Goal: Information Seeking & Learning: Learn about a topic

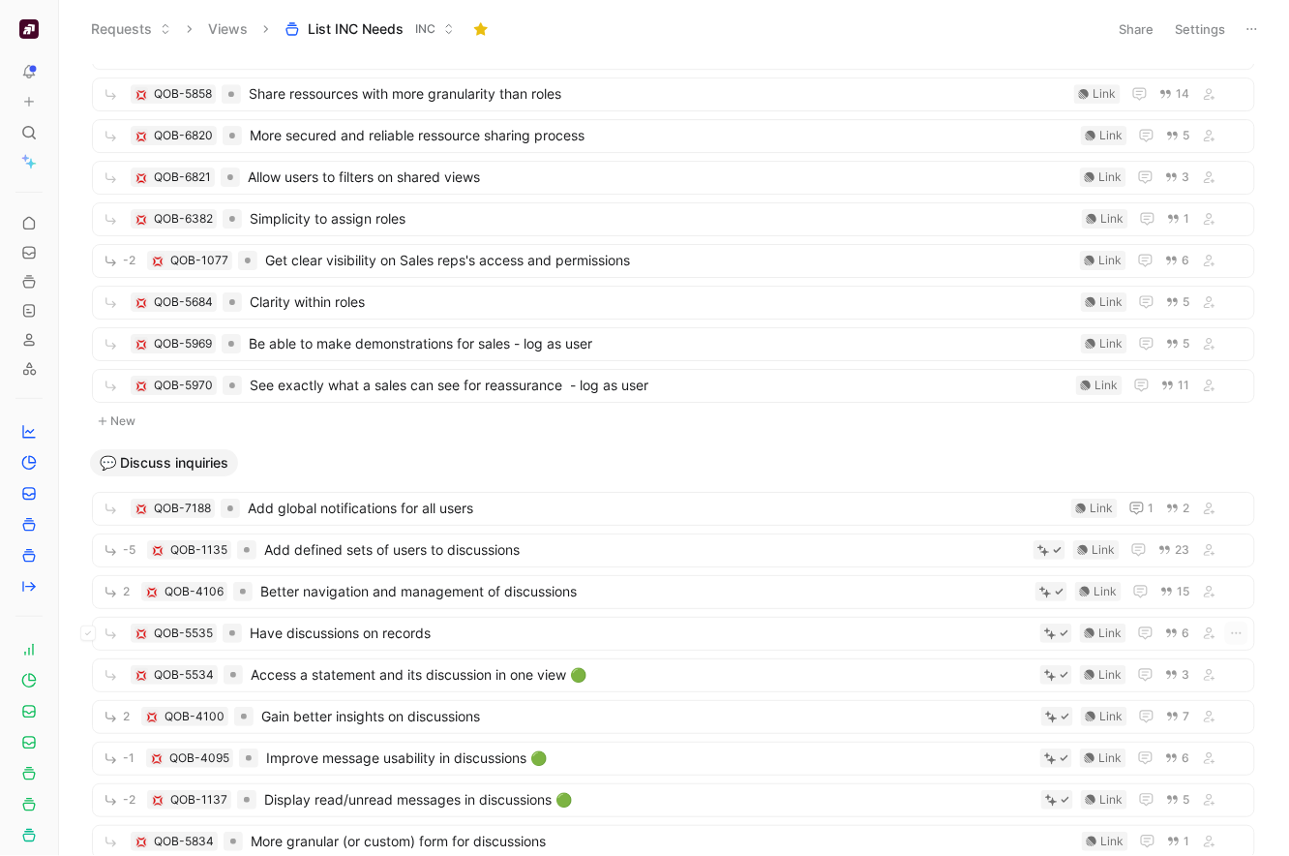
scroll to position [1787, 0]
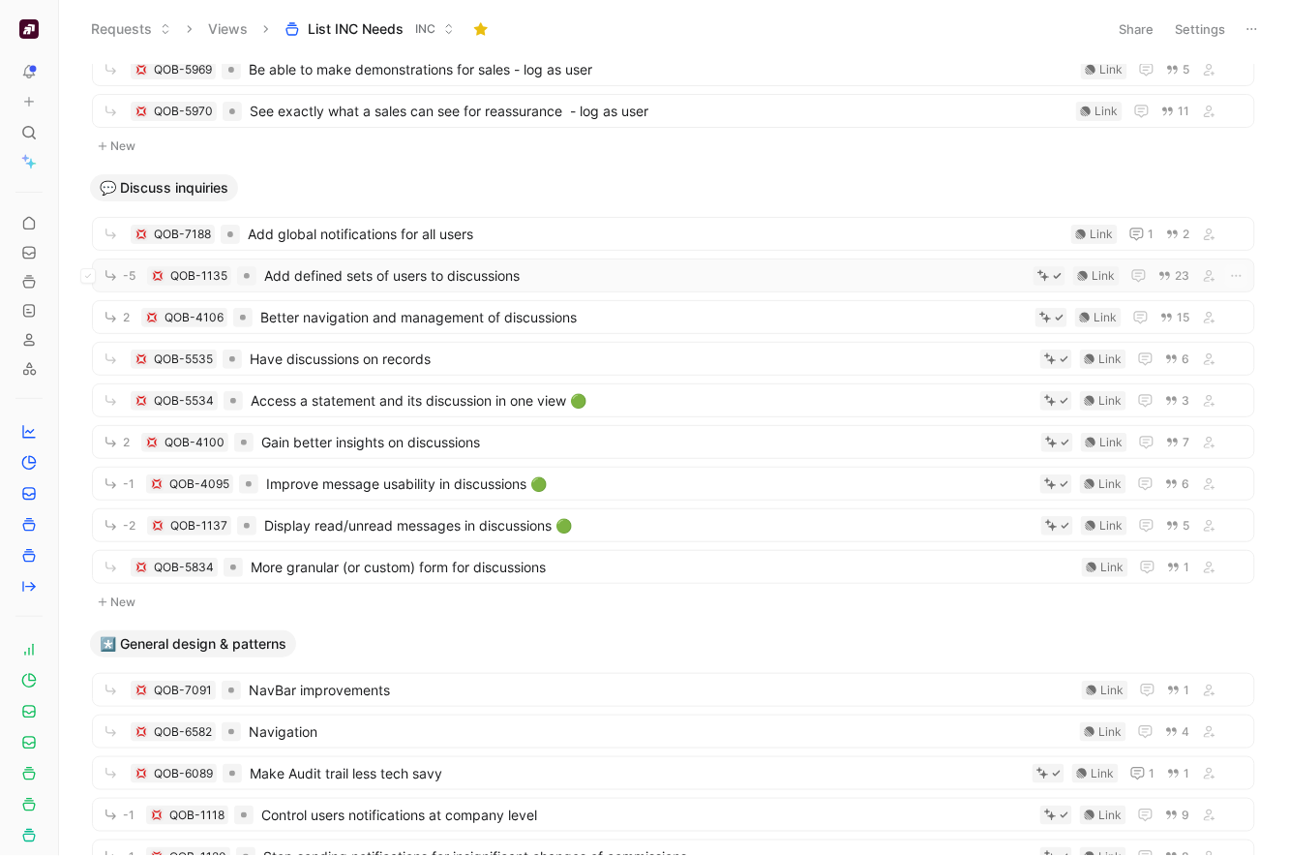
click at [436, 271] on span "Add defined sets of users to discussions" at bounding box center [645, 275] width 762 height 23
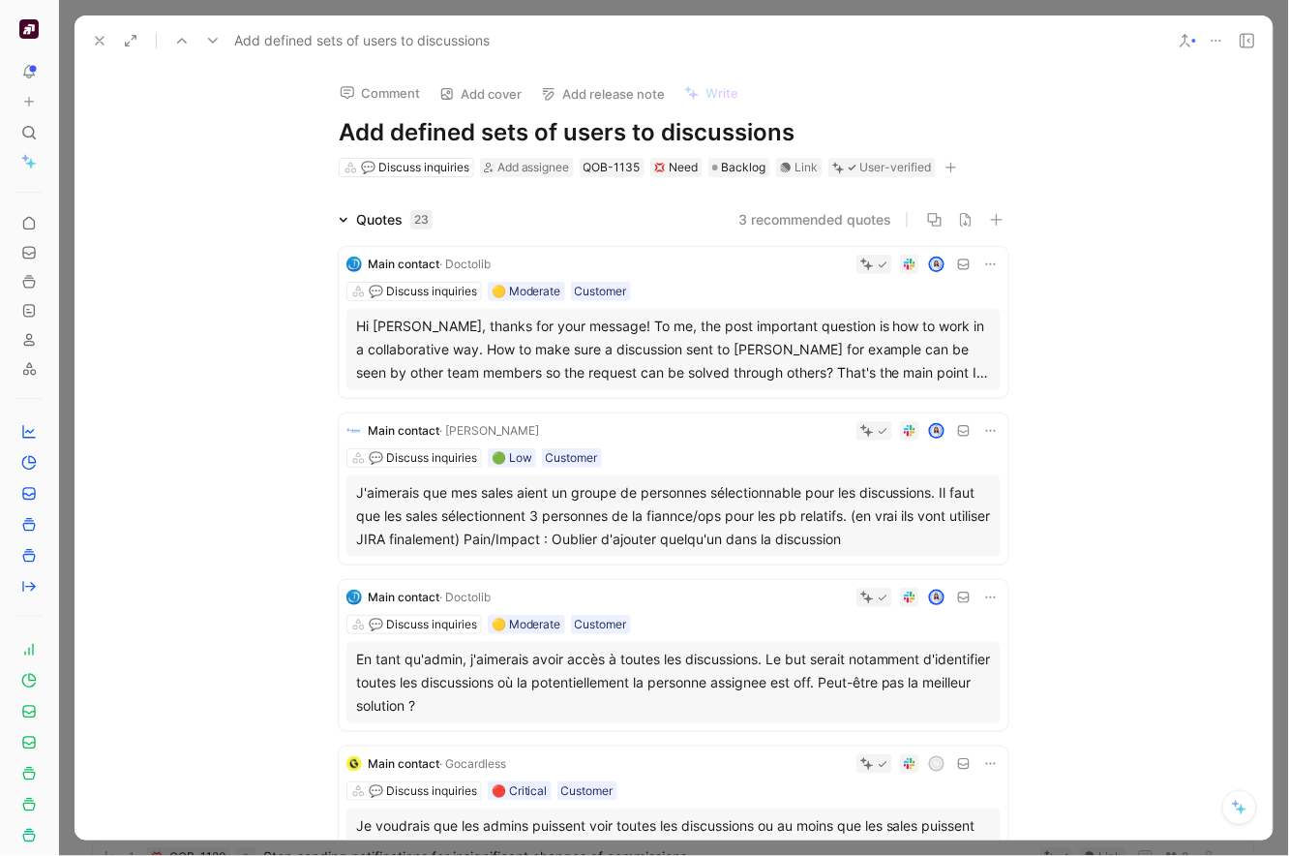
click at [639, 136] on h1 "Add defined sets of users to discussions" at bounding box center [674, 132] width 670 height 31
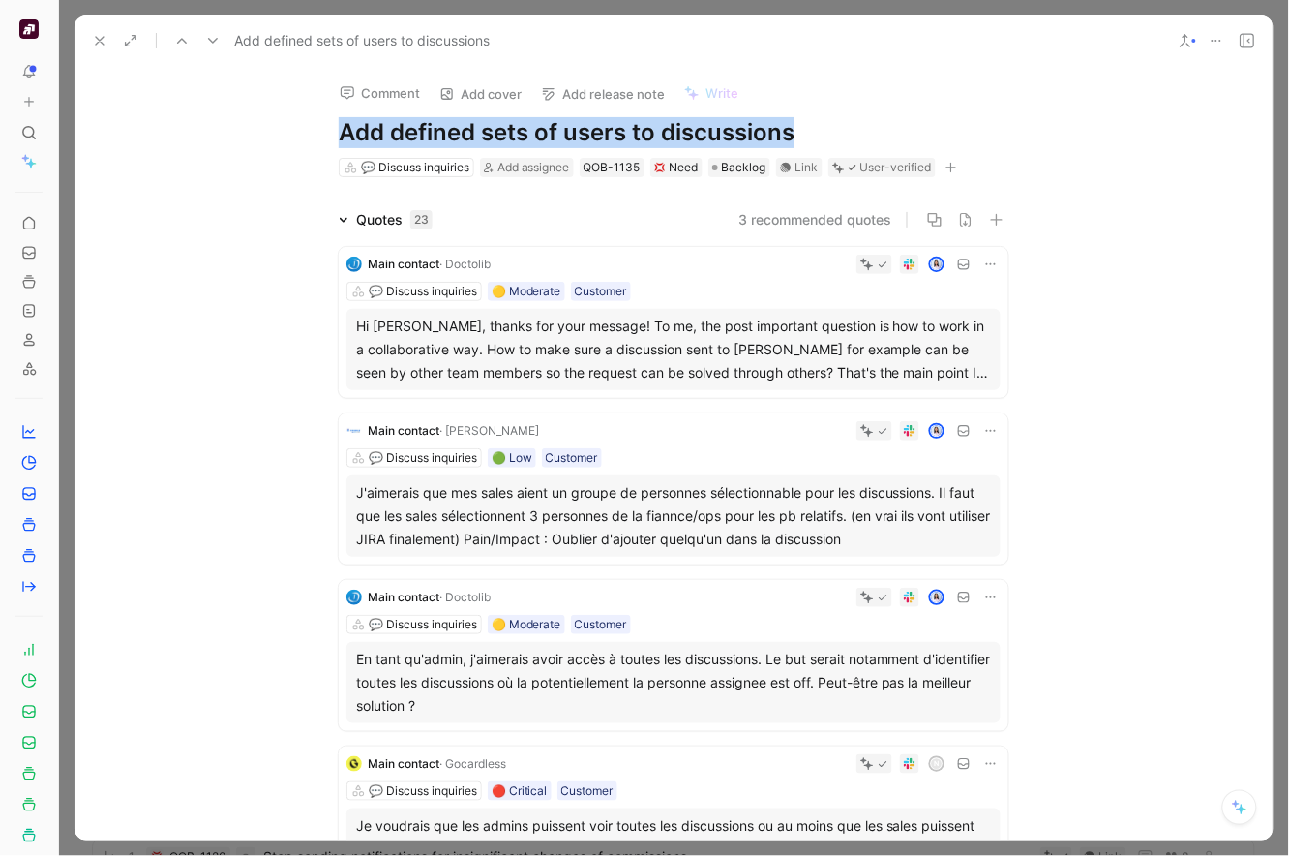
click at [639, 136] on h1 "Add defined sets of users to discussions" at bounding box center [674, 132] width 670 height 31
copy h1 "Add defined sets of users to discussions"
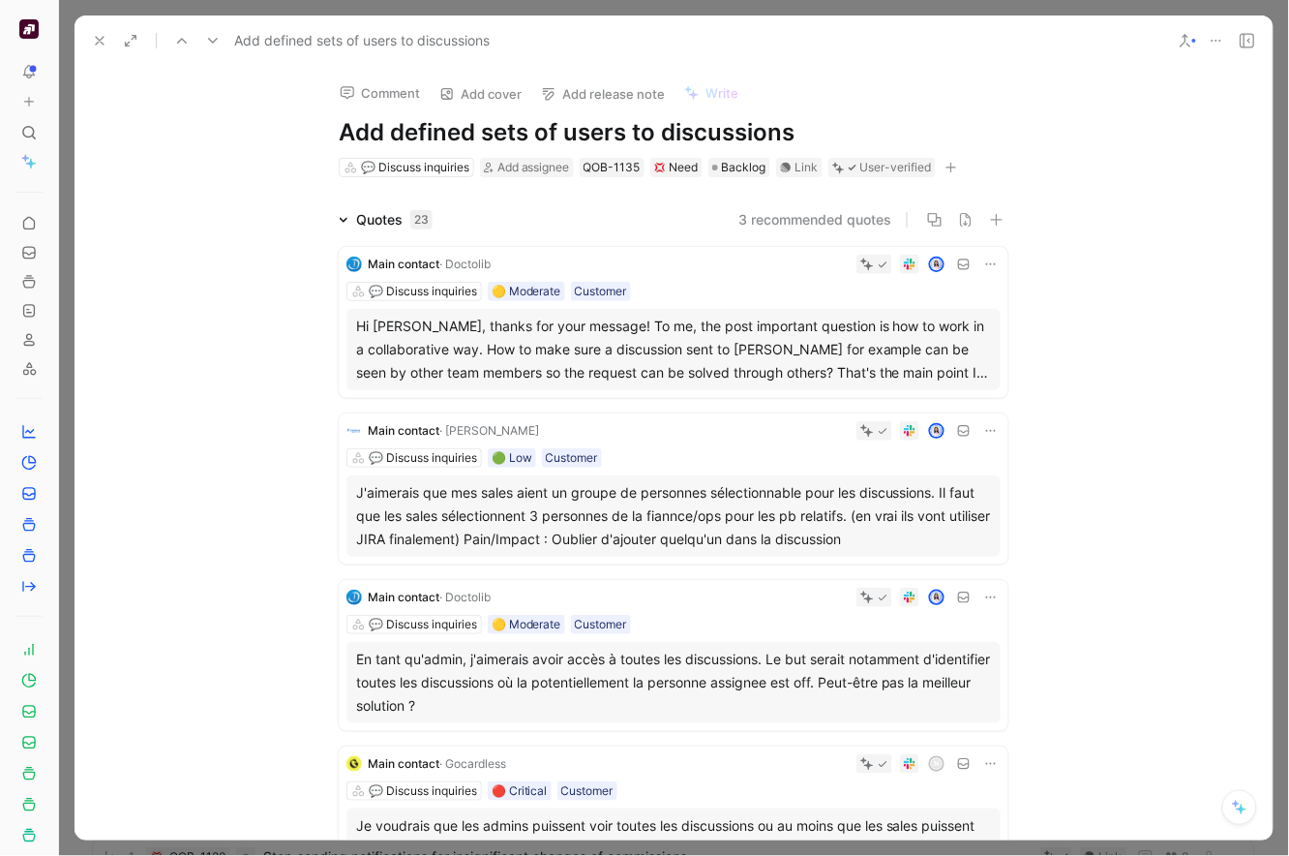
click at [260, 11] on div at bounding box center [674, 428] width 1230 height 856
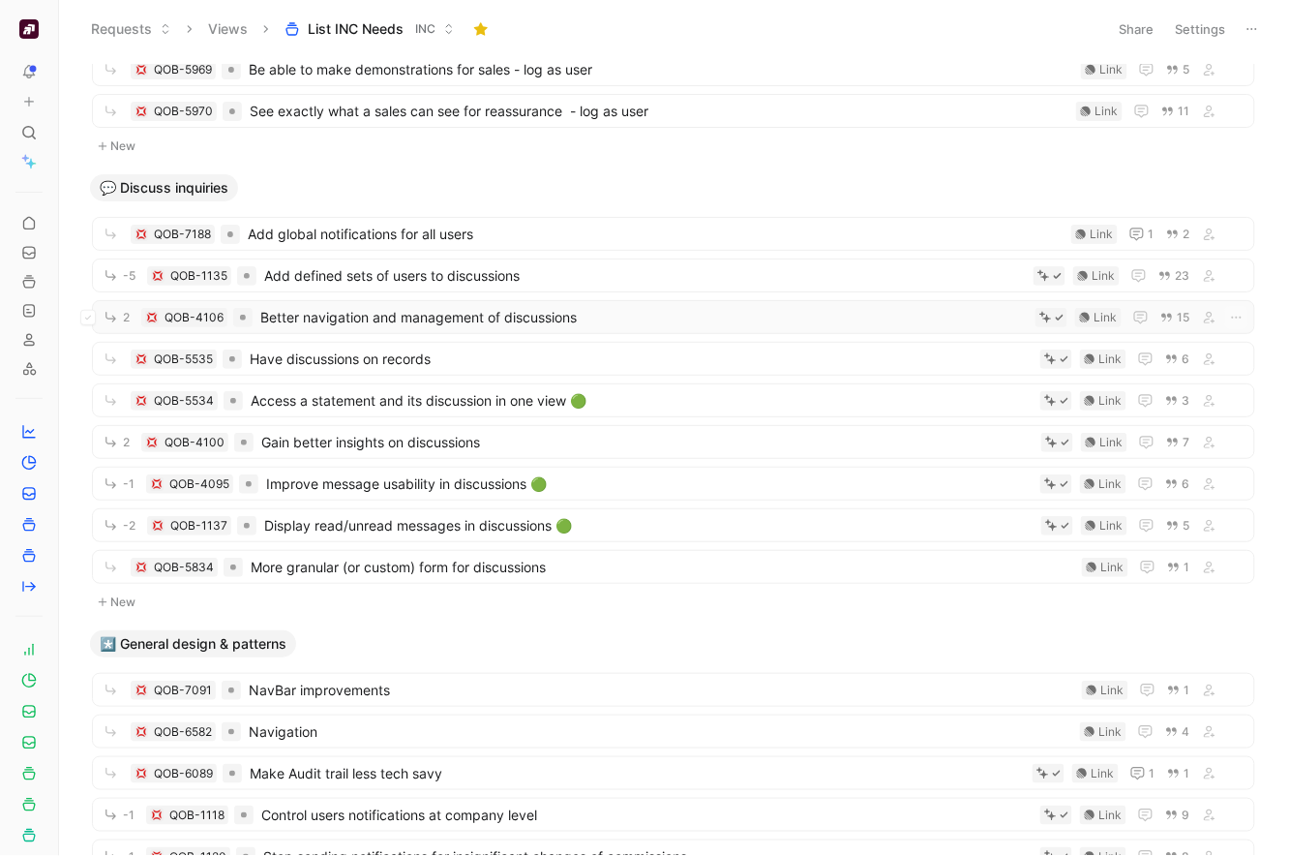
click at [378, 311] on span "Better navigation and management of discussions" at bounding box center [644, 317] width 768 height 23
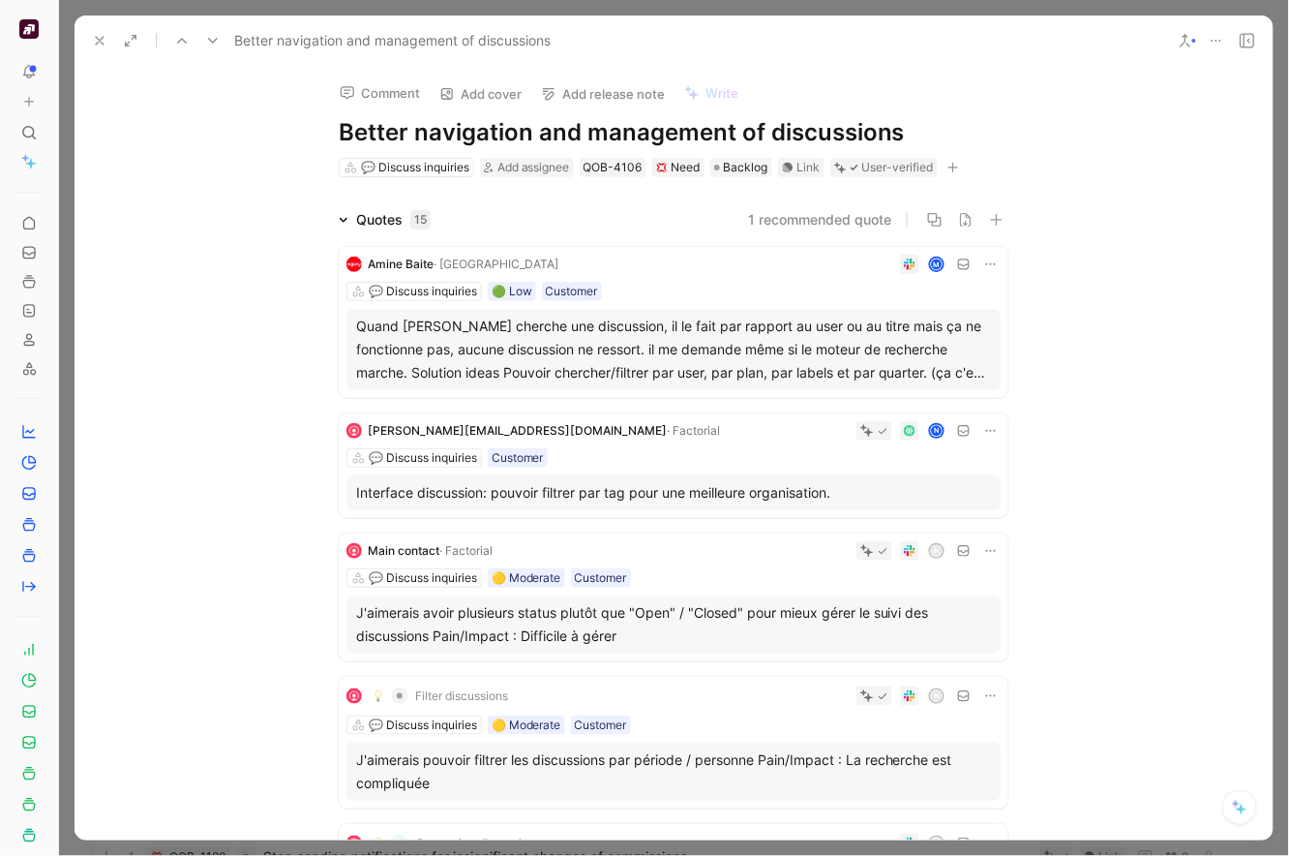
click at [542, 126] on h1 "Better navigation and management of discussions" at bounding box center [674, 132] width 670 height 31
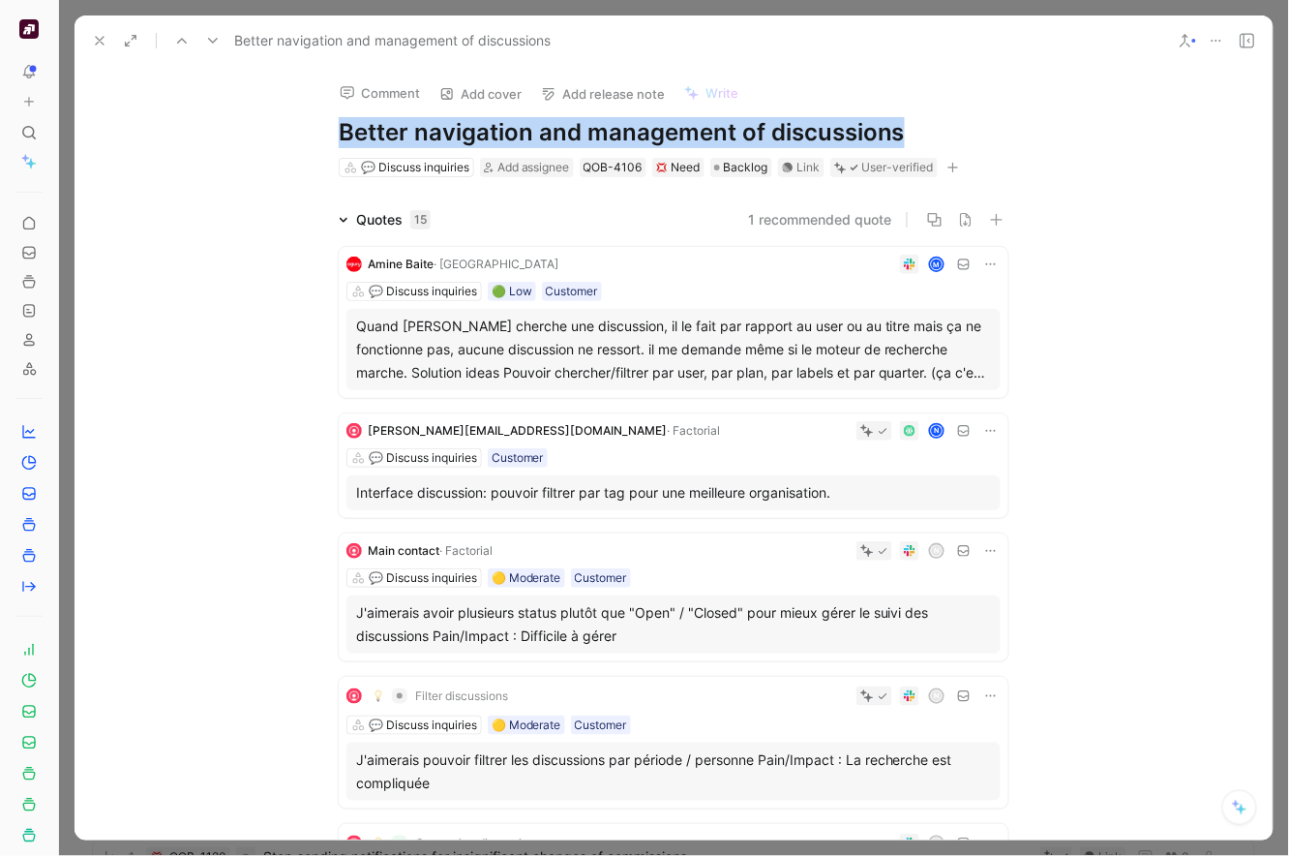
click at [542, 126] on h1 "Better navigation and management of discussions" at bounding box center [674, 132] width 670 height 31
copy h1 "Better navigation and management of discussions"
click at [100, 37] on icon at bounding box center [99, 40] width 15 height 15
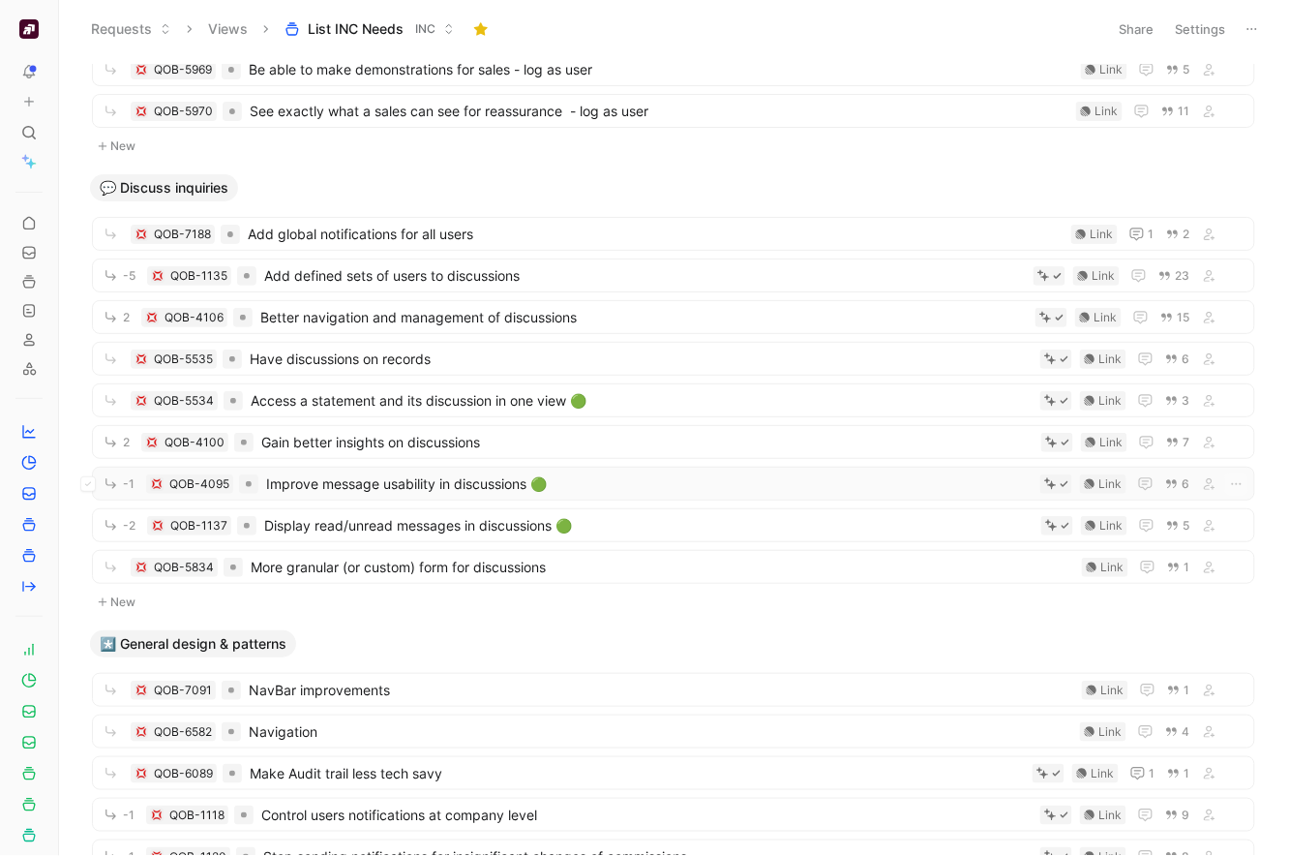
click at [438, 481] on span "Improve message usability in discussions 🟢" at bounding box center [649, 483] width 767 height 23
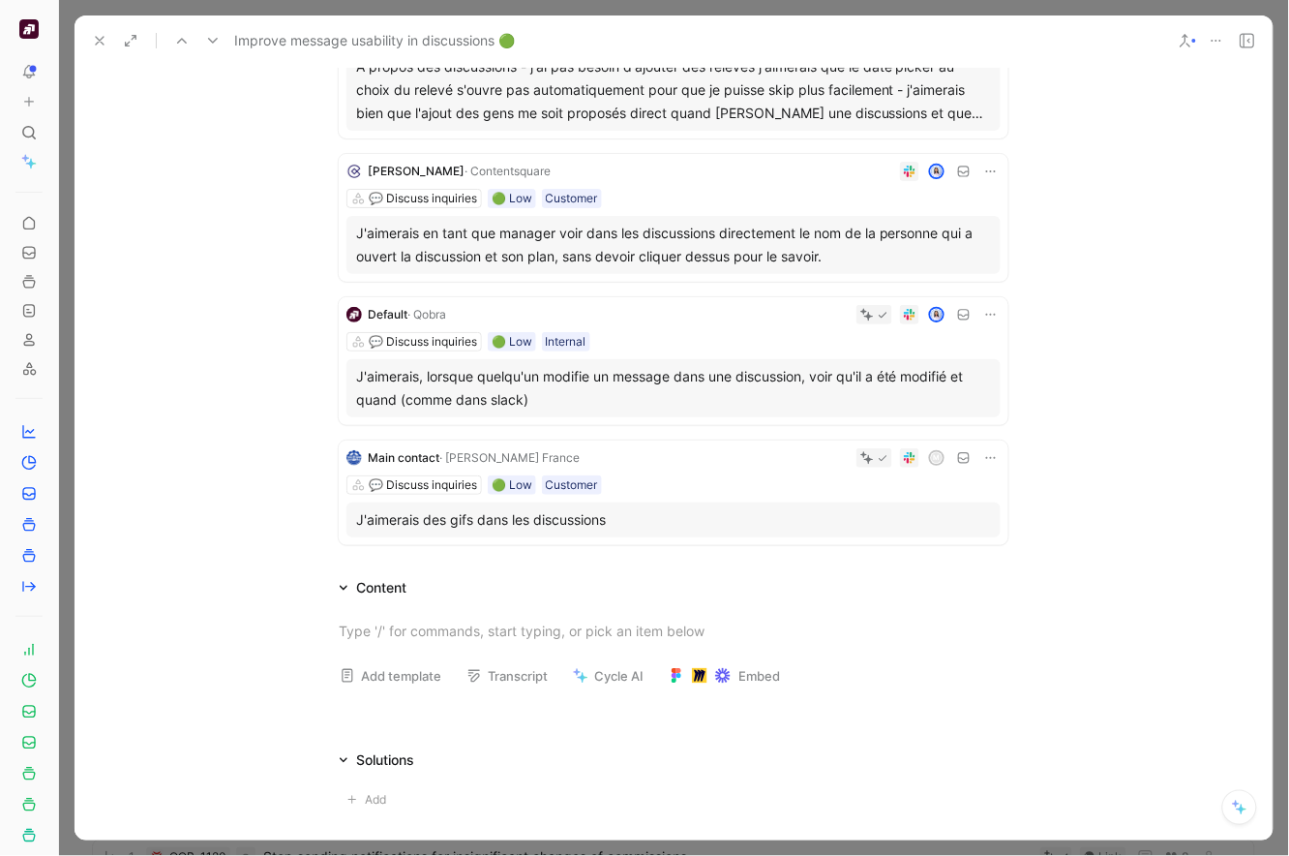
scroll to position [440, 0]
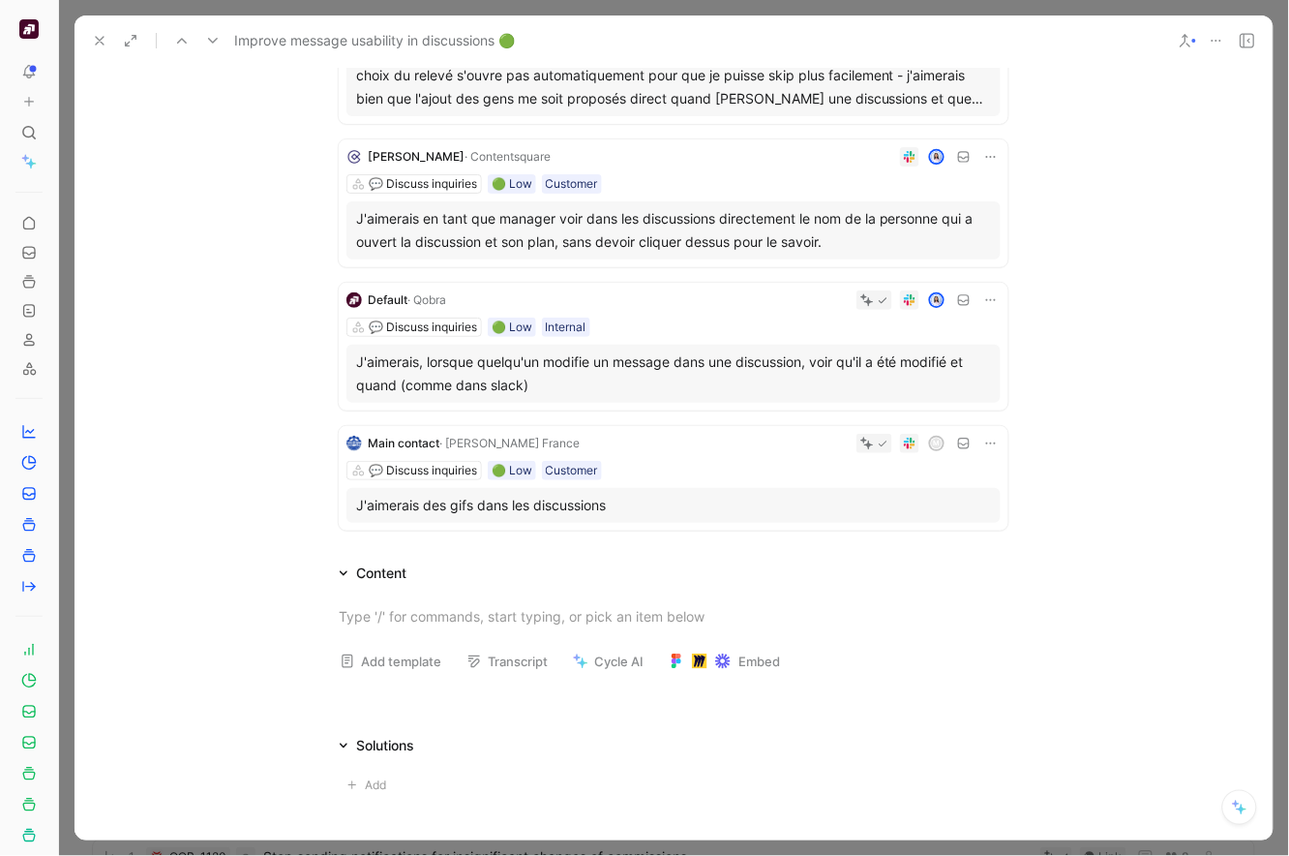
click at [68, 61] on div at bounding box center [674, 428] width 1230 height 856
